Goal: Find specific page/section: Find specific page/section

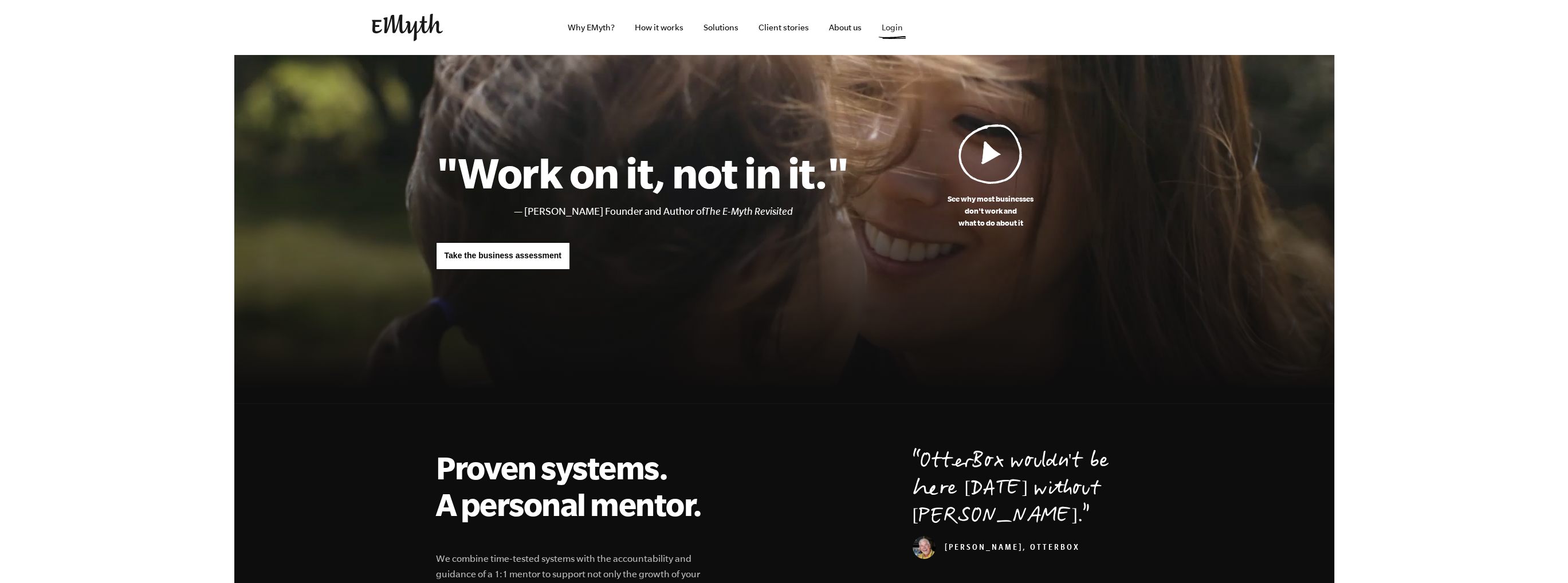
click at [894, 25] on link "Login" at bounding box center [893, 27] width 40 height 55
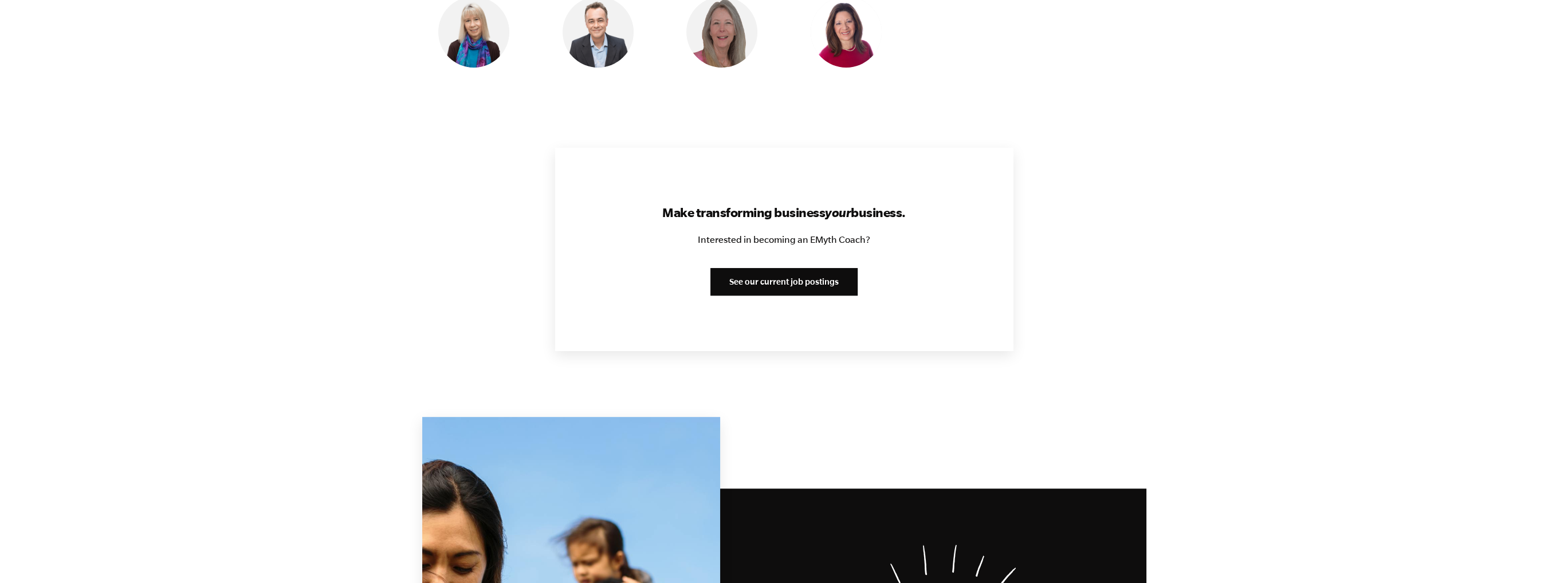
scroll to position [1317, 0]
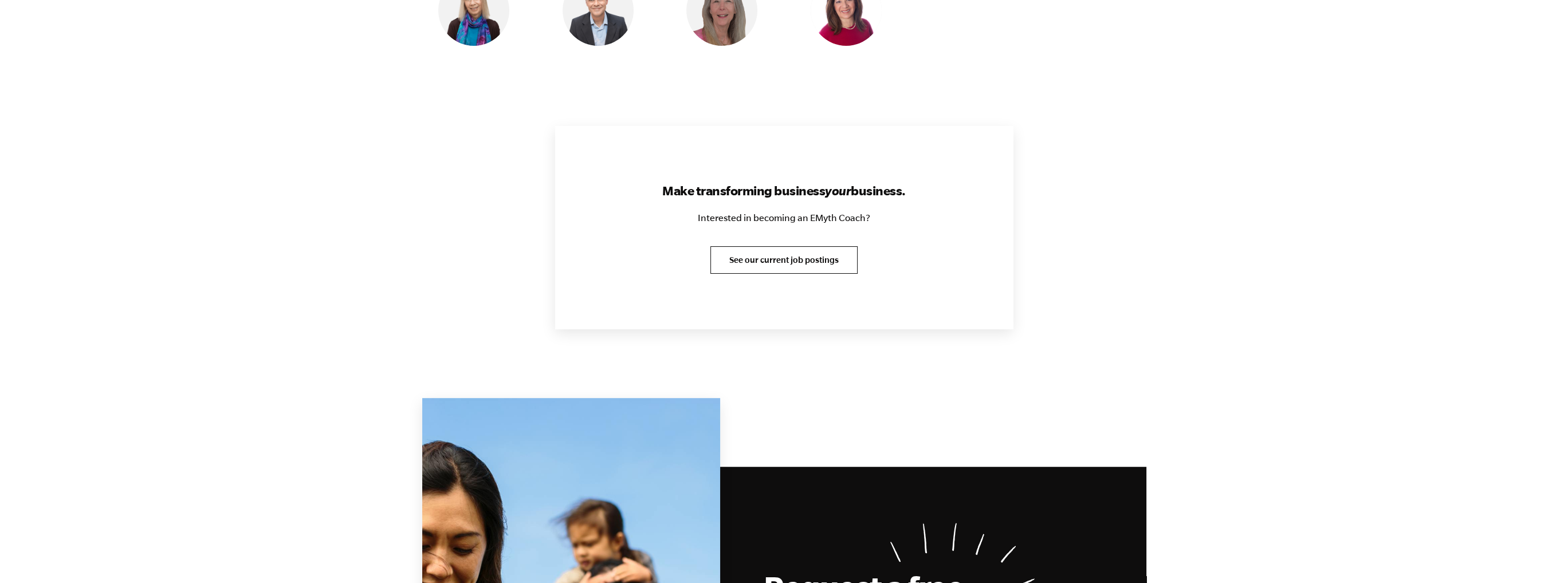
click at [783, 264] on link "See our current job postings" at bounding box center [784, 260] width 148 height 27
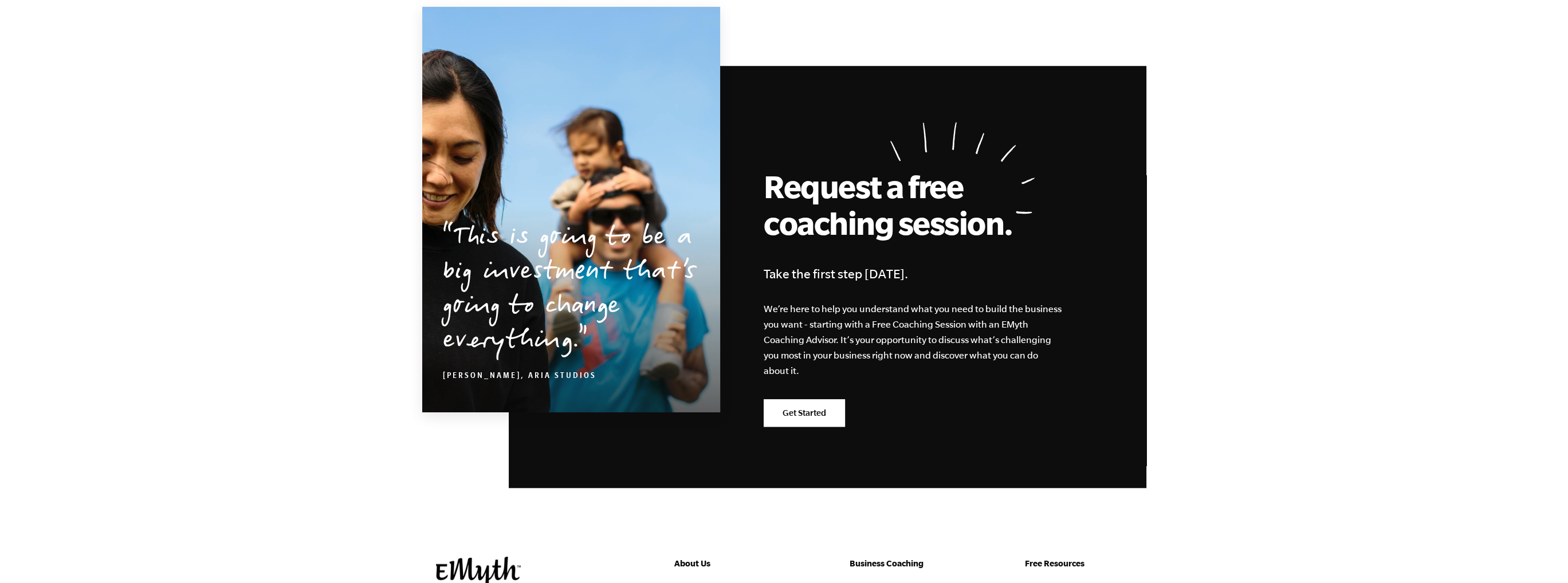
scroll to position [1489, 0]
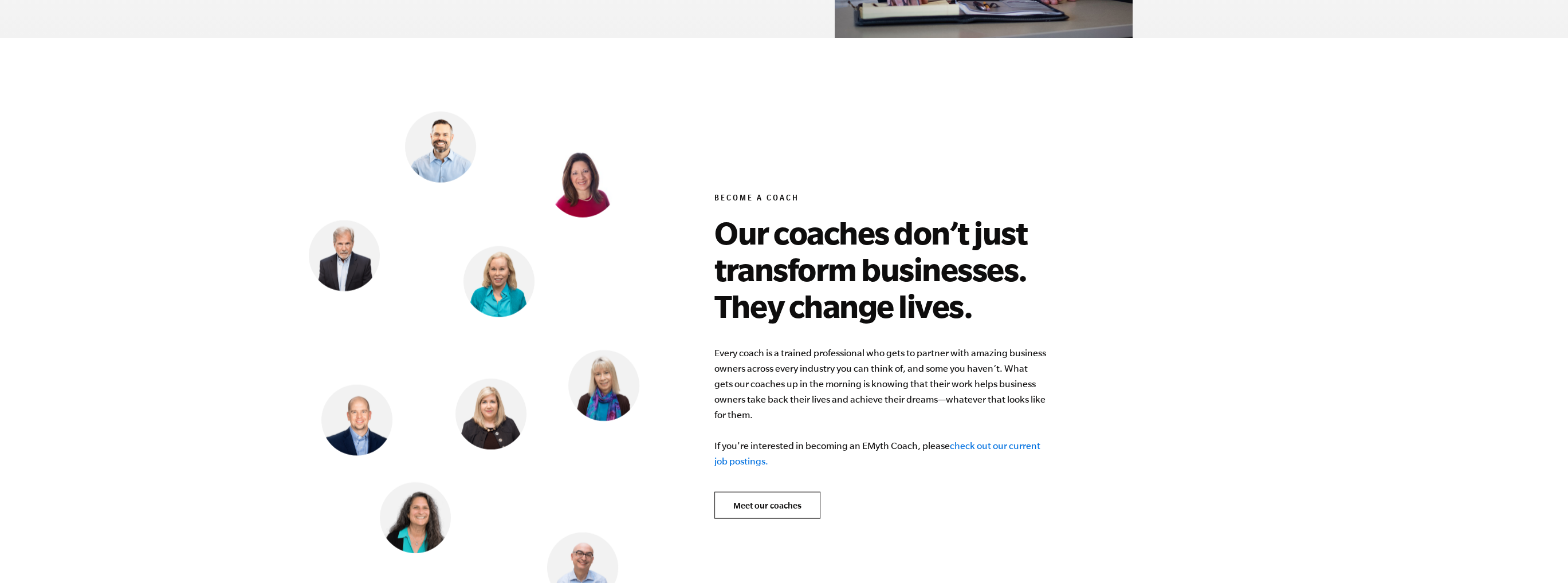
scroll to position [4535, 0]
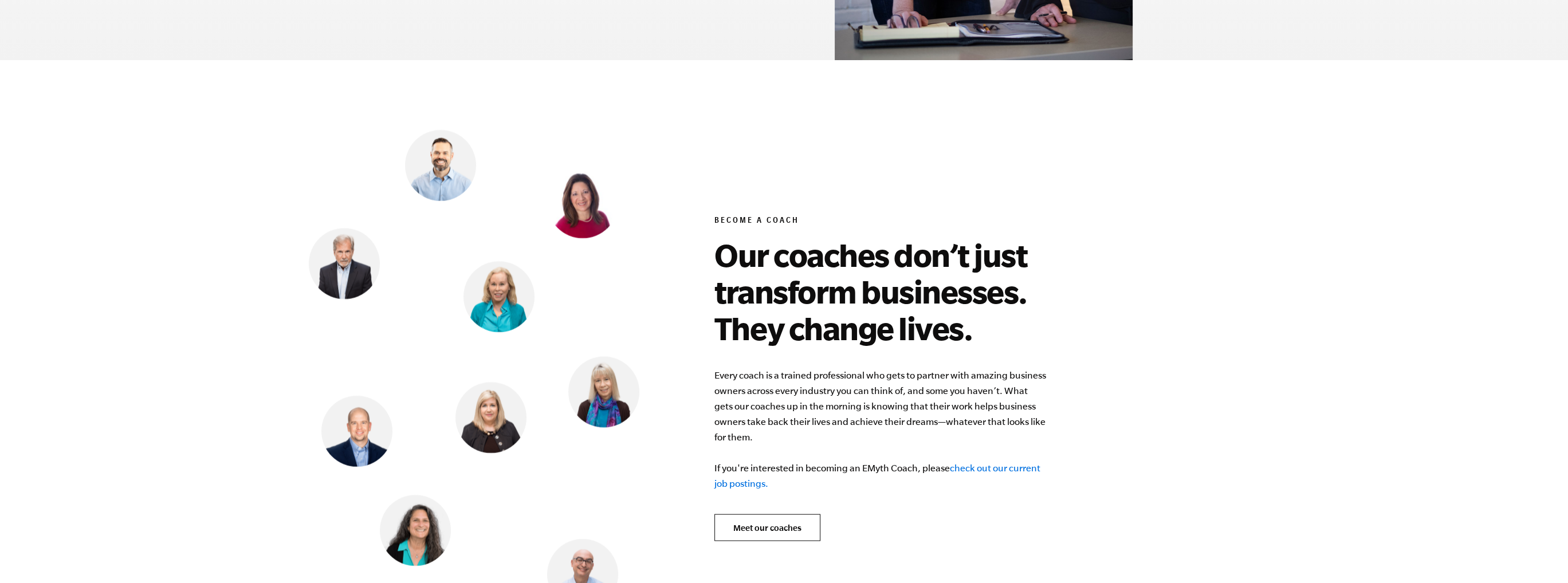
click at [1006, 463] on link "check out our current job postings." at bounding box center [878, 475] width 326 height 25
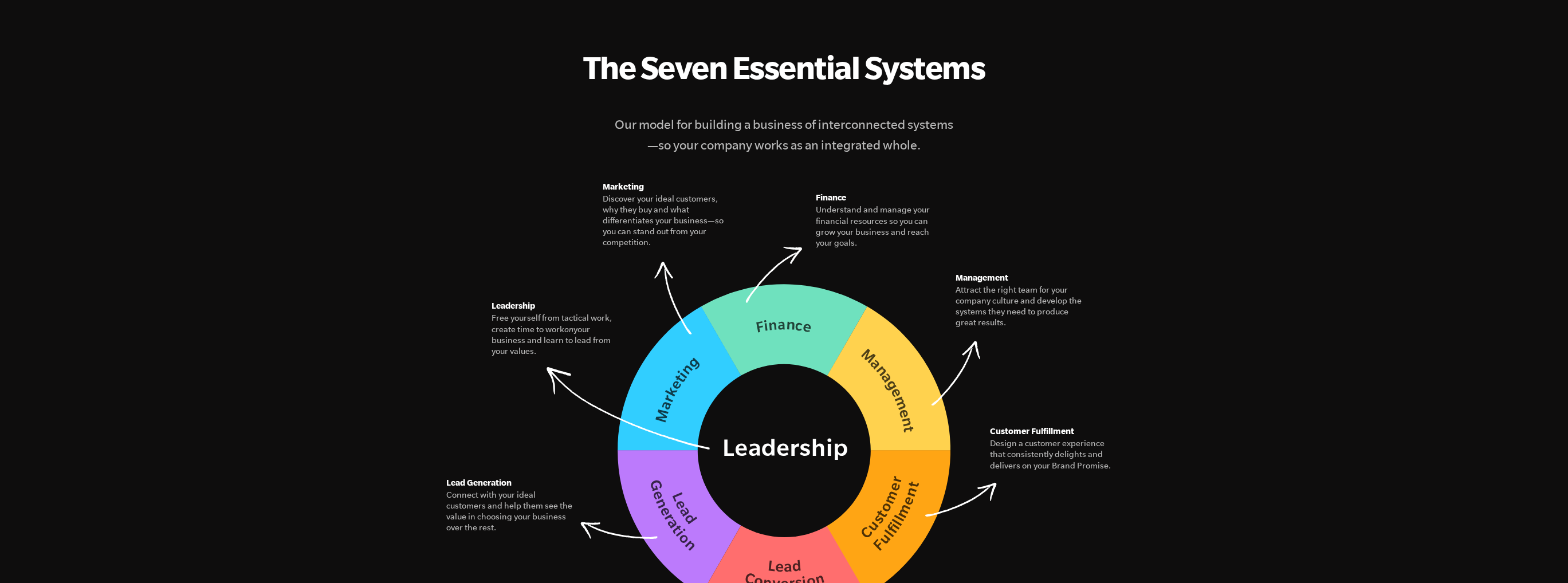
scroll to position [1489, 0]
